Goal: Communication & Community: Share content

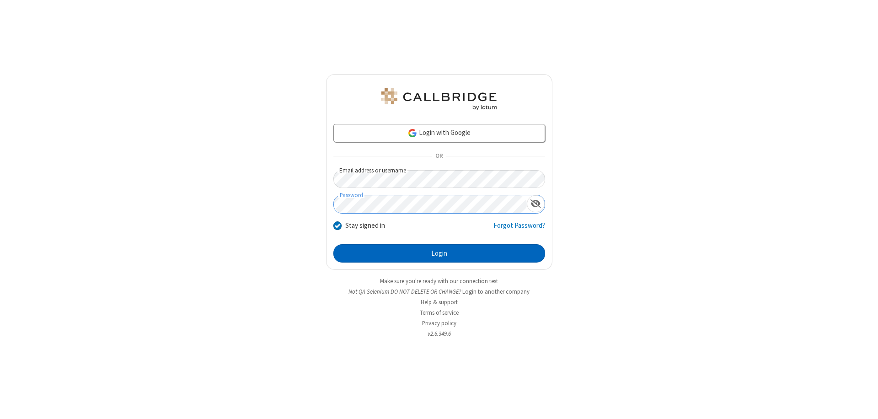
click at [439, 253] on button "Login" at bounding box center [439, 253] width 212 height 18
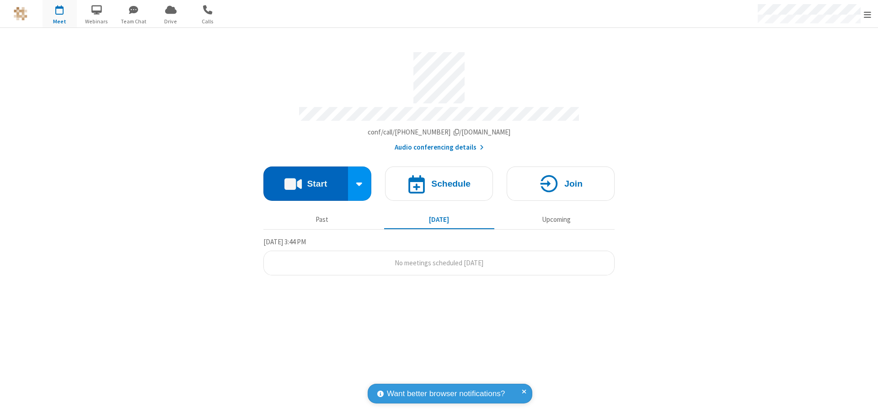
click at [305, 179] on button "Start" at bounding box center [305, 183] width 85 height 34
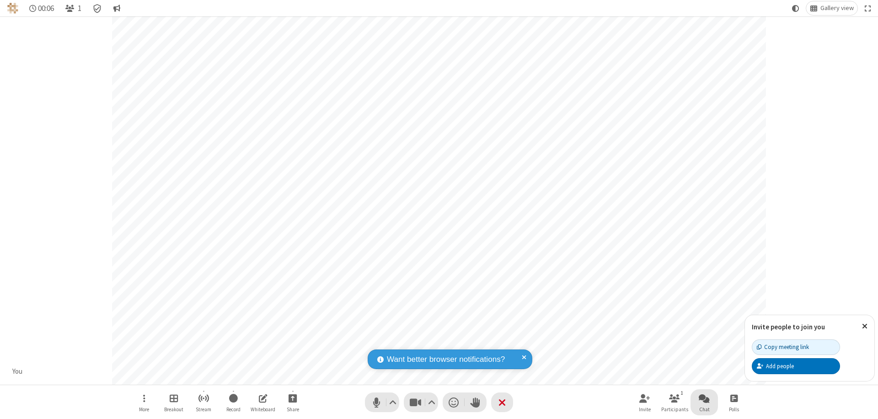
click at [704, 398] on span "Open chat" at bounding box center [703, 397] width 11 height 11
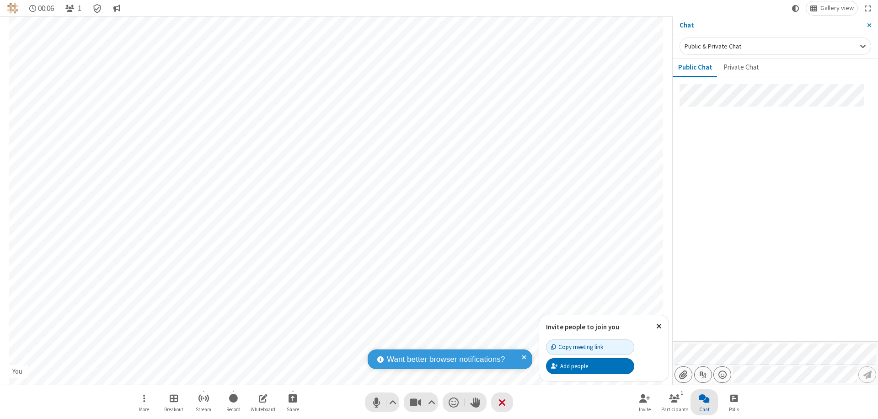
type input "C:\fakepath\doc_test.docx"
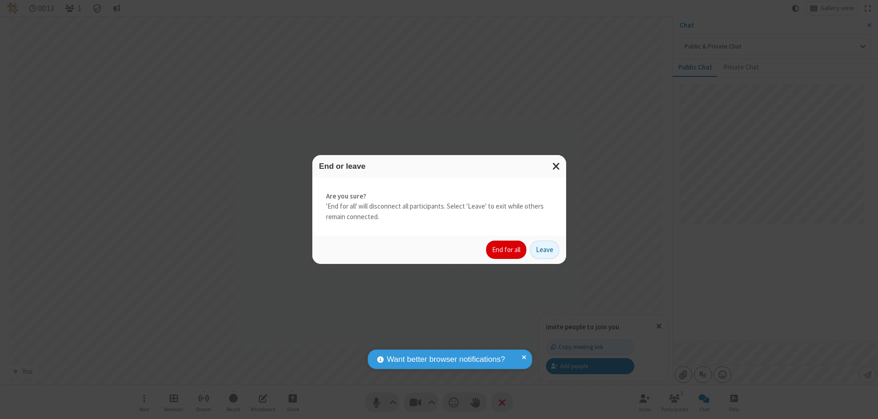
click at [506, 250] on button "End for all" at bounding box center [506, 249] width 40 height 18
